Goal: Information Seeking & Learning: Learn about a topic

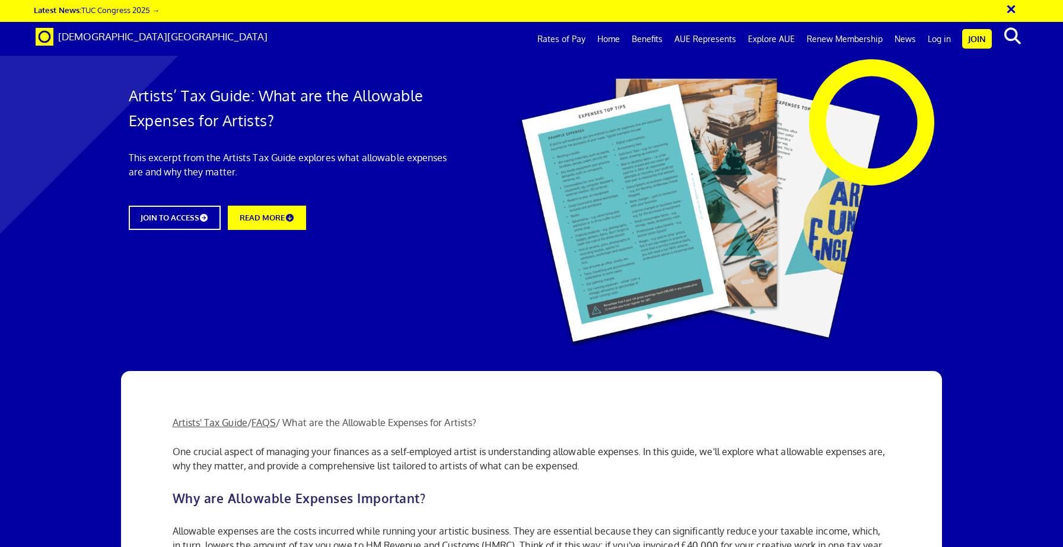
scroll to position [513, 0]
drag, startPoint x: 349, startPoint y: 194, endPoint x: 304, endPoint y: 174, distance: 48.6
copy li "The cost of art supplies, such as paints, canvases, brushes, and other material…"
drag, startPoint x: 380, startPoint y: 234, endPoint x: 248, endPoint y: 213, distance: 133.3
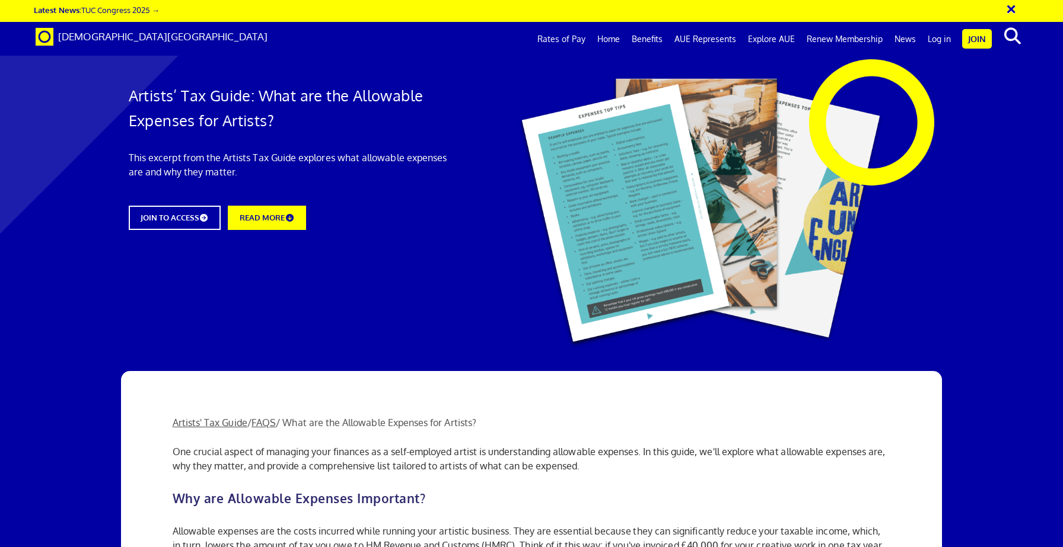
copy li "If you rent a dedicated studio space for your artistic endeavours, the rental e…"
drag, startPoint x: 273, startPoint y: 252, endPoint x: 501, endPoint y: 269, distance: 228.3
copy li "Whether you're attending exhibitions, meeting clients, or traveling to find art…"
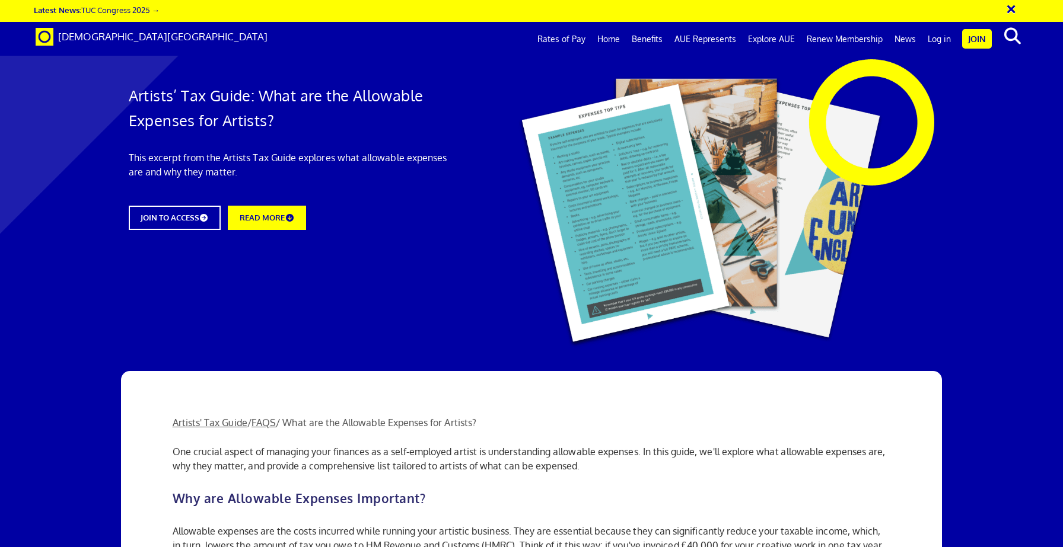
drag, startPoint x: 248, startPoint y: 306, endPoint x: 317, endPoint y: 290, distance: 70.6
copy li "Expenses related to promoting your work, such as website development, advertisi…"
drag, startPoint x: 253, startPoint y: 247, endPoint x: 240, endPoint y: 232, distance: 20.1
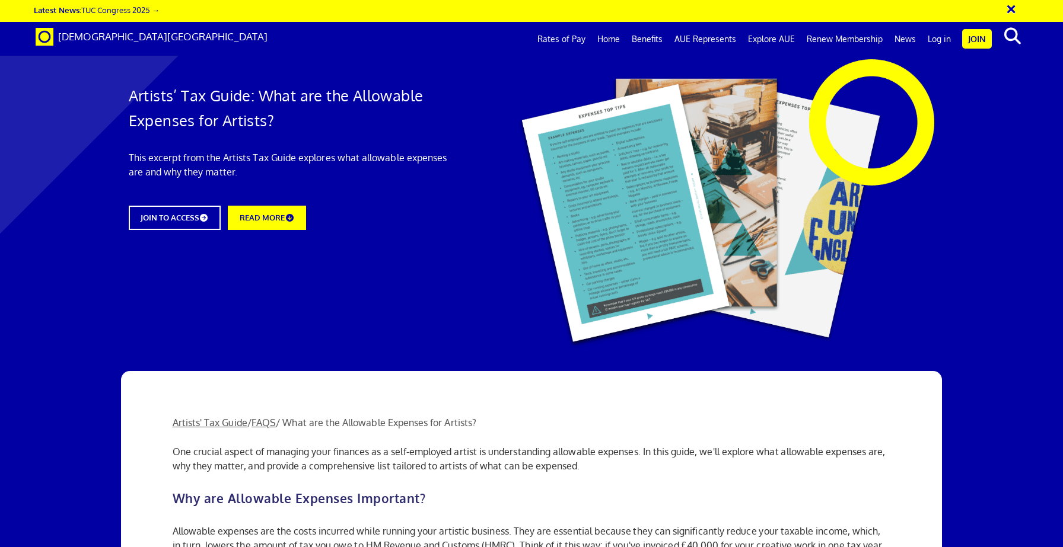
copy li "You can claim insurance costs associated with your art, including art insurance…"
drag, startPoint x: 237, startPoint y: 386, endPoint x: 165, endPoint y: 243, distance: 160.4
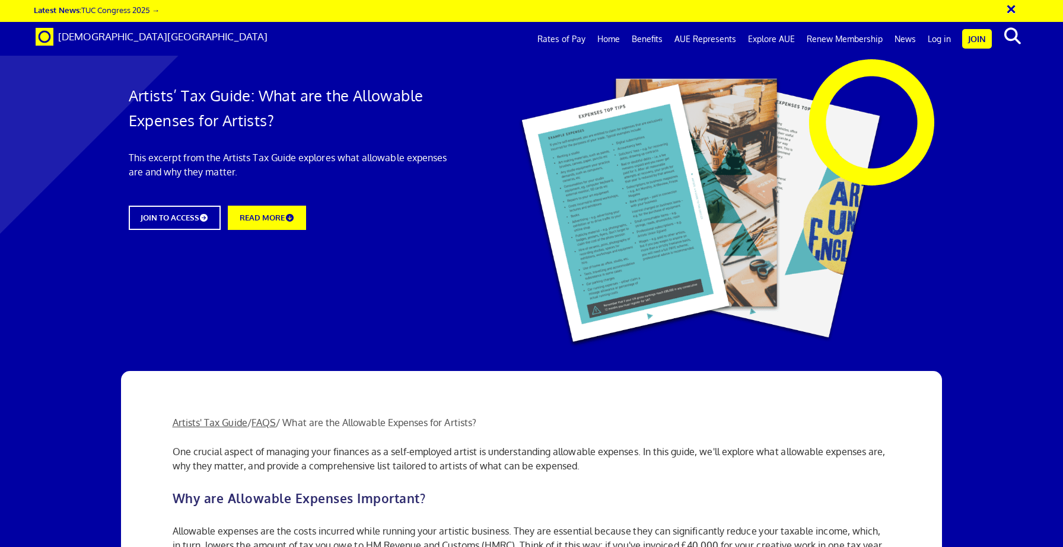
copy ol "Keep Receipts: Maintain records and receipts for all expenses, both physical an…"
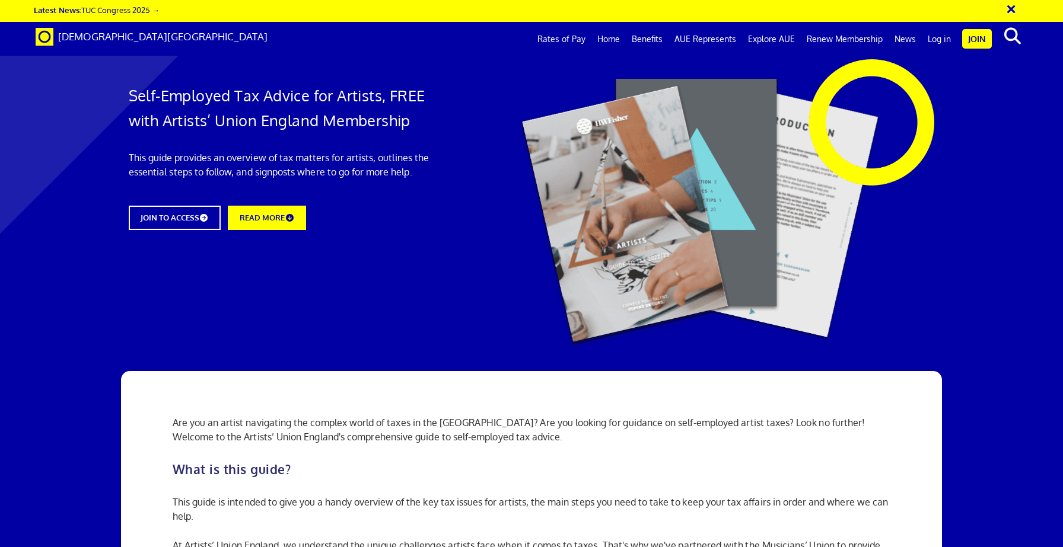
scroll to position [508, 0]
drag, startPoint x: 585, startPoint y: 204, endPoint x: 179, endPoint y: 178, distance: 407.0
copy ul "Earnings from employment – income from working for an employer e.g. a gallery o…"
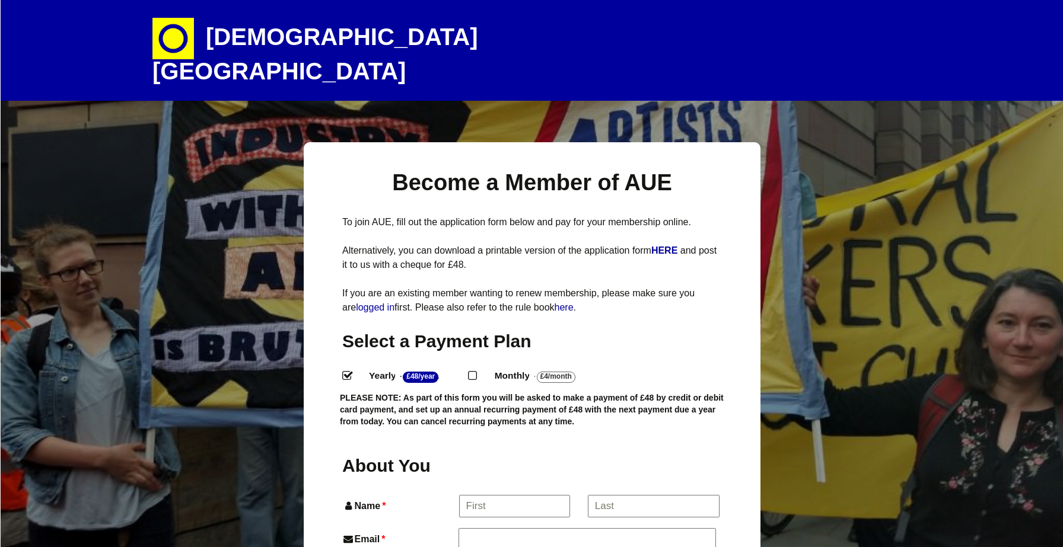
select select
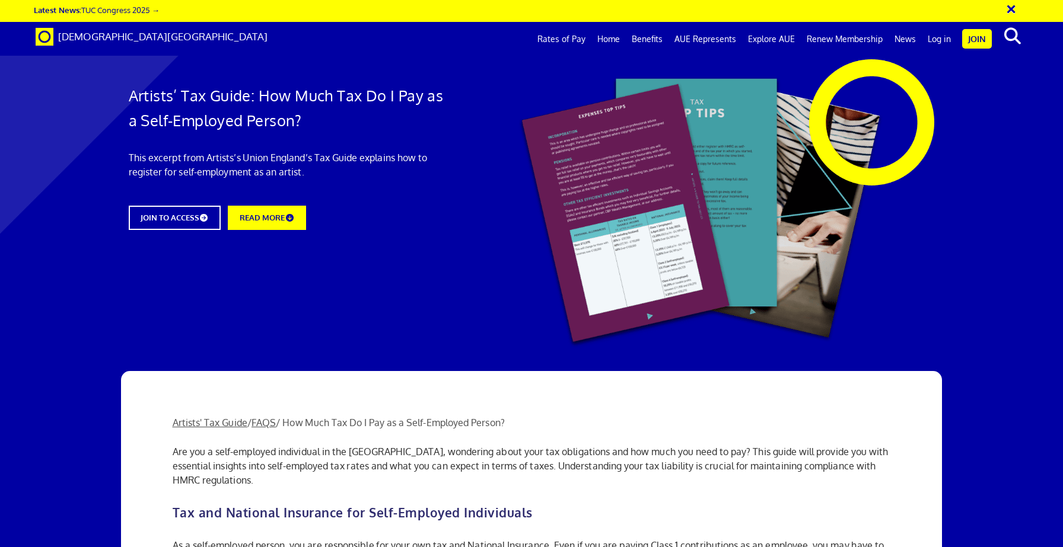
scroll to position [656, 0]
drag, startPoint x: 288, startPoint y: 355, endPoint x: 174, endPoint y: 356, distance: 114.4
copy b "Basic Personal Allowance"
drag, startPoint x: 527, startPoint y: 356, endPoint x: 676, endPoint y: 358, distance: 149.4
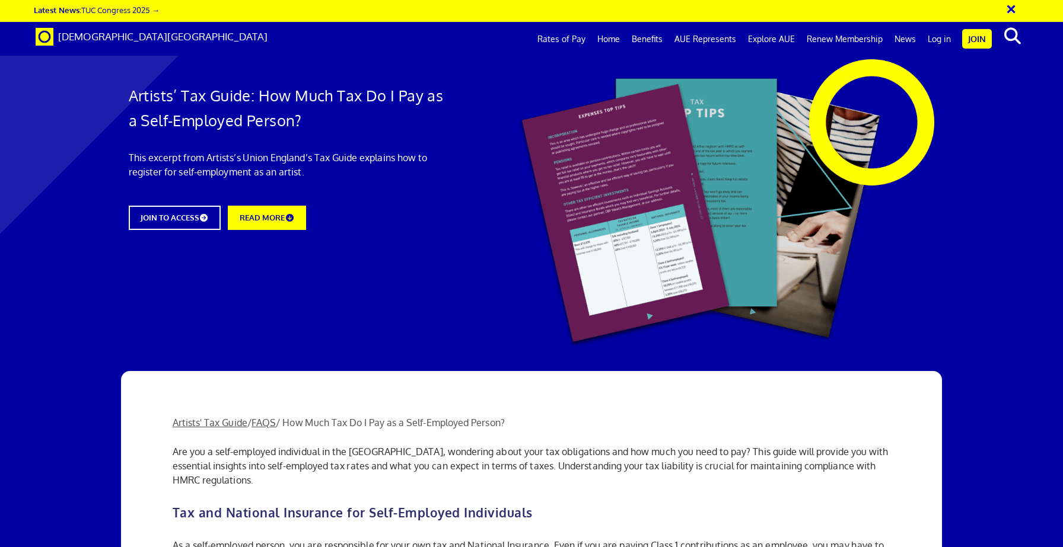
copy p "£12,570 (as of the 2022/23 tax year"
drag, startPoint x: 222, startPoint y: 369, endPoint x: 358, endPoint y: 370, distance: 136.4
copy p "£12,570 of your taxable earnings"
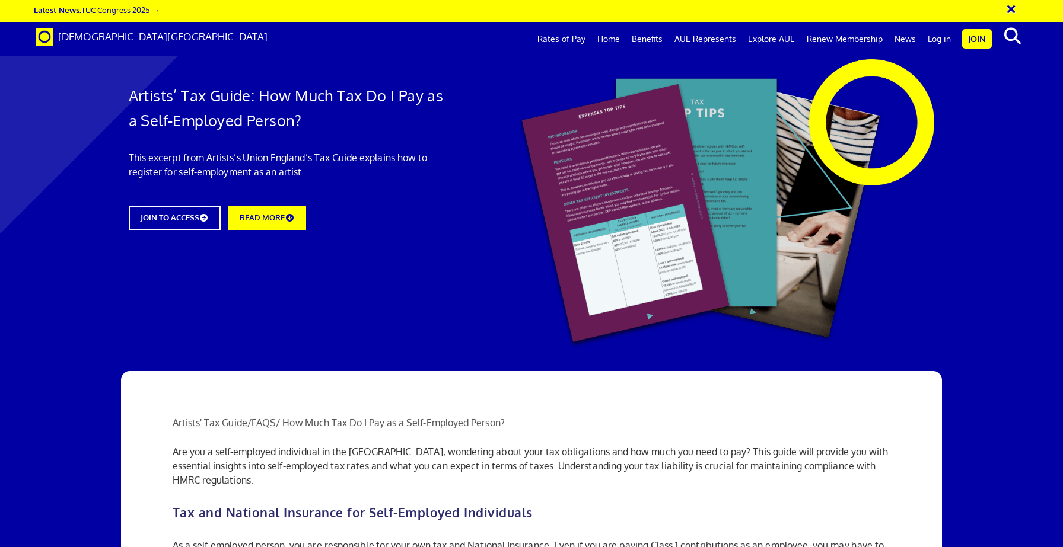
drag, startPoint x: 248, startPoint y: 400, endPoint x: 841, endPoint y: 420, distance: 593.3
copy p "It's important to note that tax rates only apply to taxable income. Taxable inc…"
drag, startPoint x: 248, startPoint y: 400, endPoint x: 168, endPoint y: 402, distance: 80.1
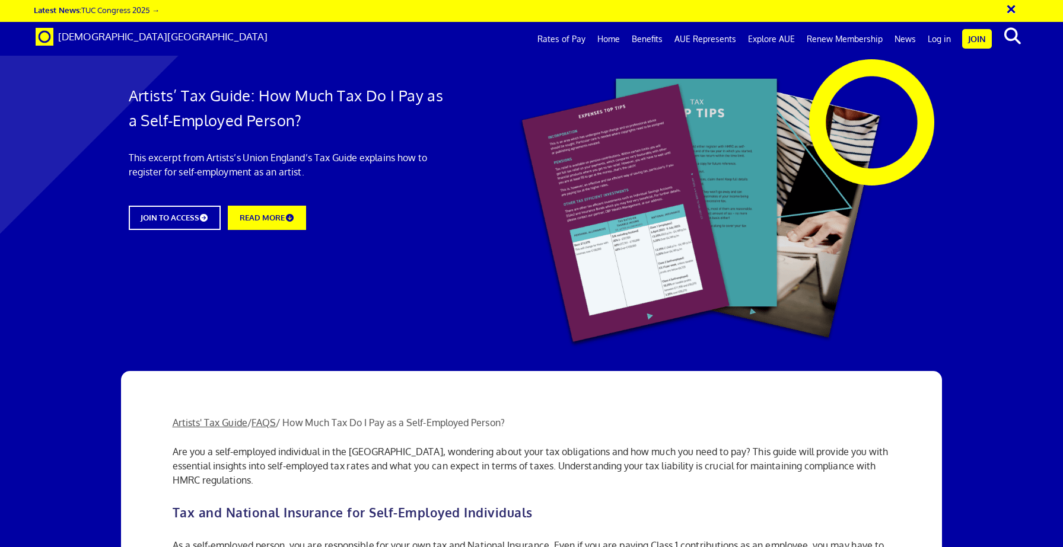
copy p "Taxable Income:"
drag, startPoint x: 512, startPoint y: 362, endPoint x: 180, endPoint y: 224, distance: 359.1
copy ul "20% Tax Rate: As of the tax year 2022-2023, for taxable earnings between £12,57…"
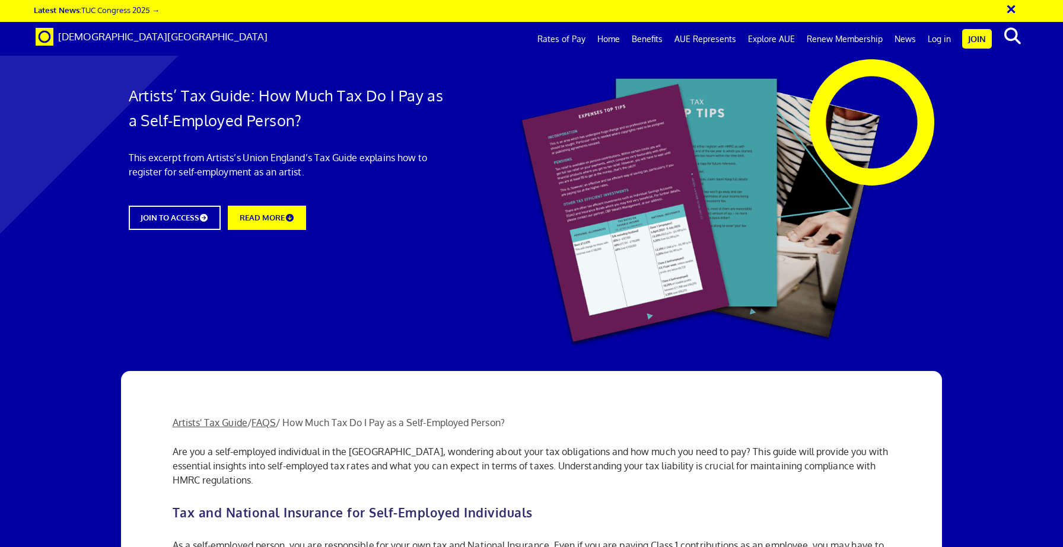
scroll to position [457, 0]
click at [556, 37] on link "Rates of Pay" at bounding box center [561, 39] width 60 height 30
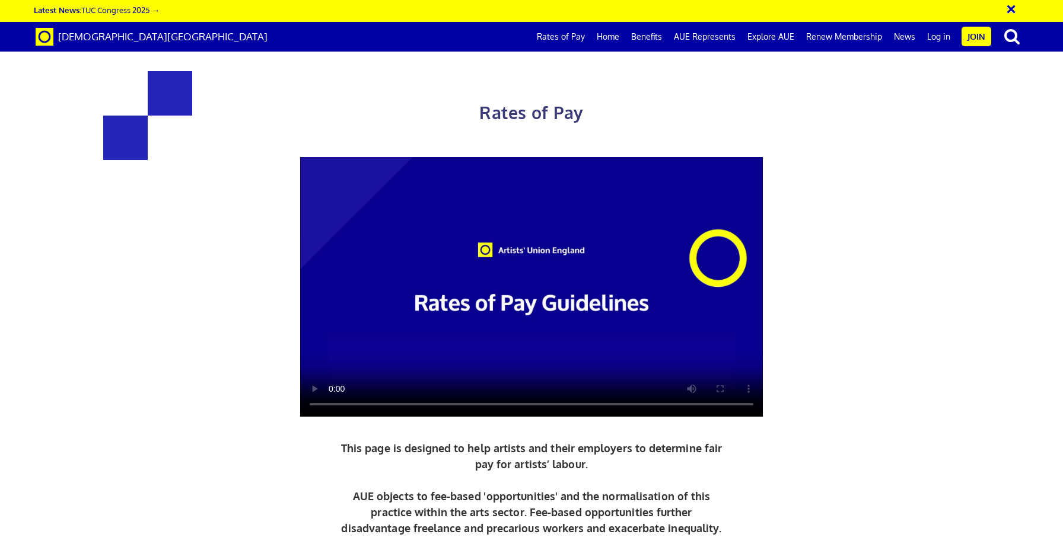
click at [907, 400] on div "Rates of Pay This page is designed to help artists and their employers to deter…" at bounding box center [531, 332] width 1080 height 640
click at [136, 8] on link "Latest News: TUC Congress 2025 →" at bounding box center [97, 10] width 126 height 10
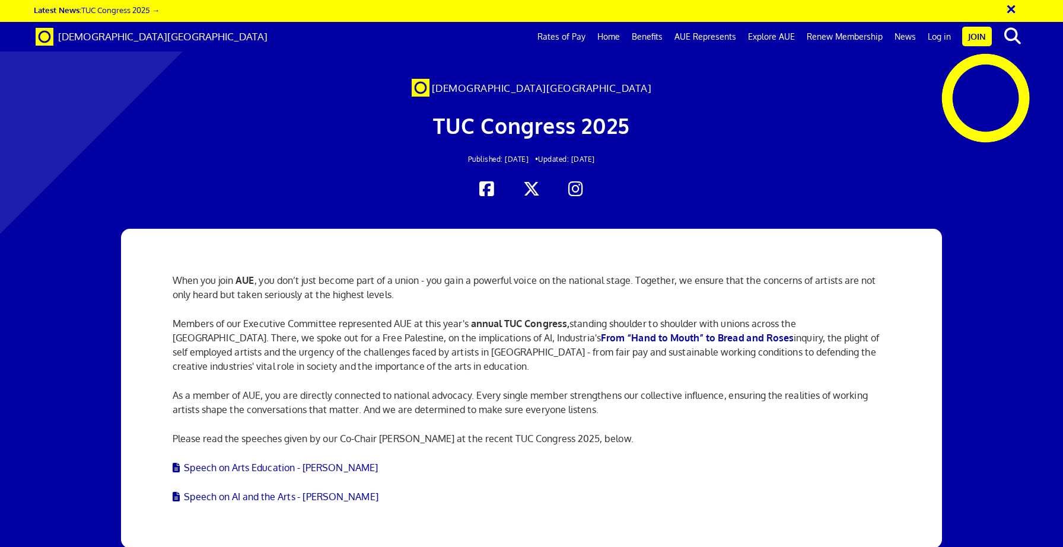
scroll to position [0, 1255]
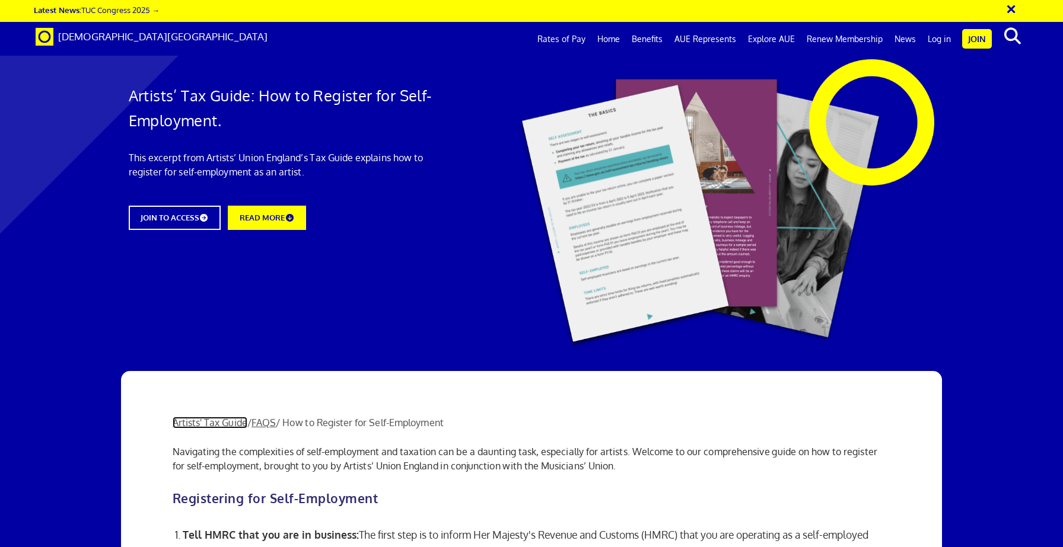
click at [220, 423] on link "Artists' Tax Guide" at bounding box center [210, 423] width 75 height 12
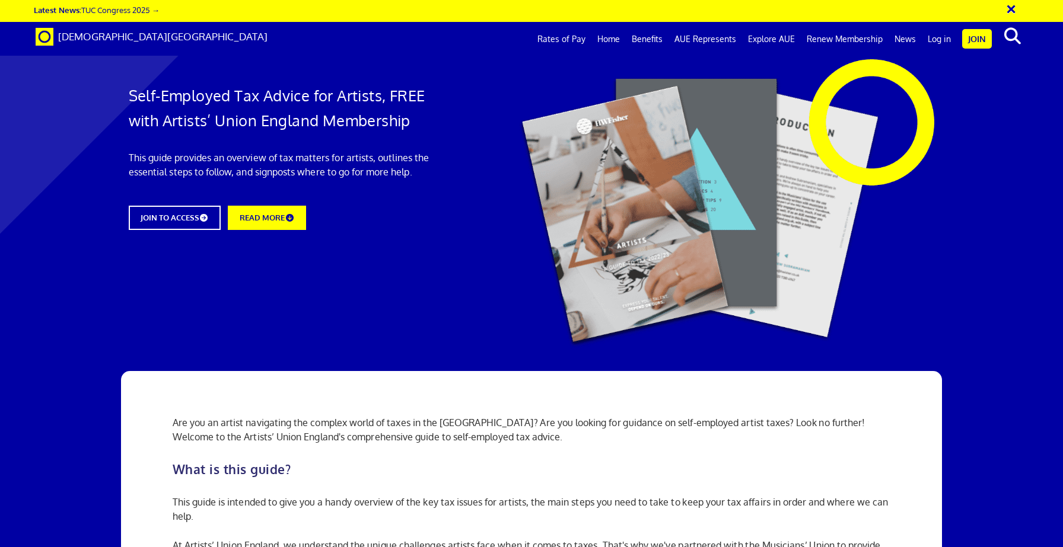
scroll to position [283, 0]
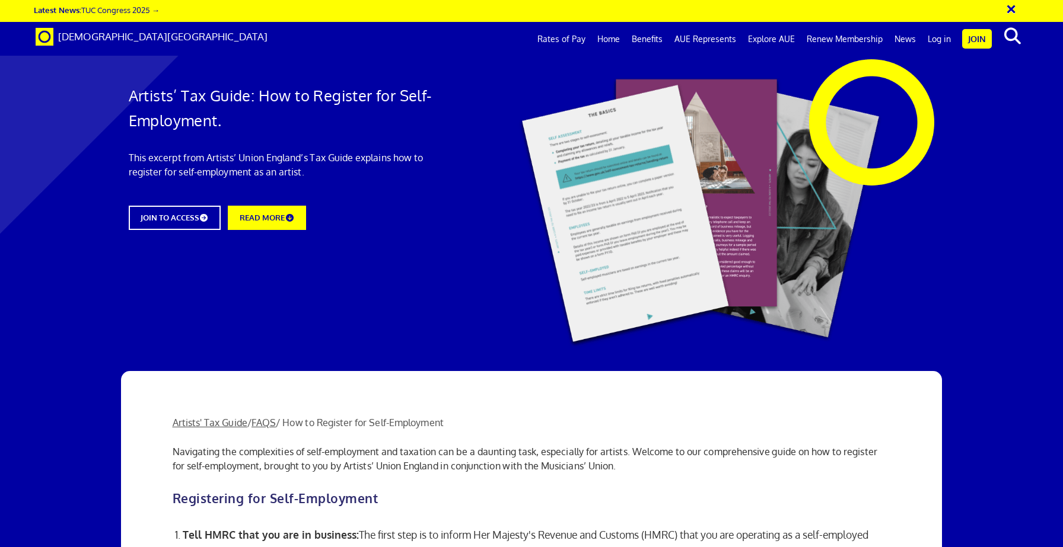
scroll to position [309, 0]
